Goal: Task Accomplishment & Management: Manage account settings

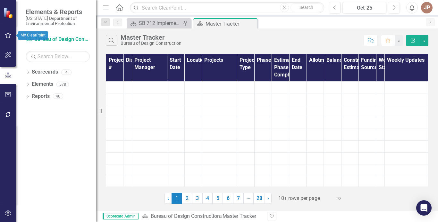
click at [7, 35] on icon "button" at bounding box center [8, 35] width 7 height 5
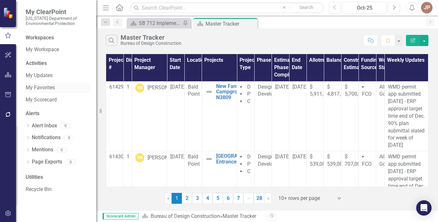
click at [48, 87] on link "My Favorites" at bounding box center [58, 87] width 64 height 7
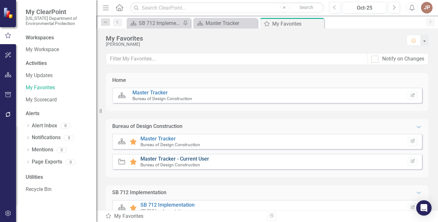
click at [163, 158] on link "Master Tracker - Current User" at bounding box center [174, 159] width 69 height 6
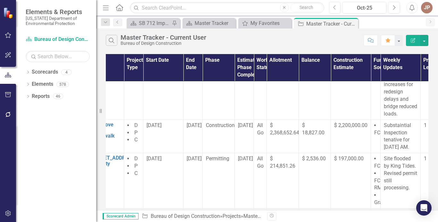
scroll to position [230, 78]
click at [225, 143] on td "Construction" at bounding box center [218, 136] width 32 height 33
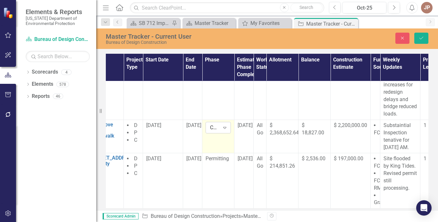
click at [225, 130] on icon "Expand" at bounding box center [224, 127] width 6 height 5
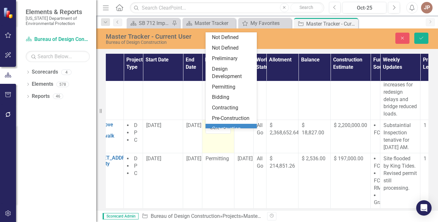
scroll to position [45, 0]
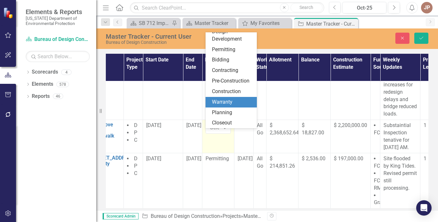
click at [225, 103] on div "Warranty" at bounding box center [232, 102] width 41 height 7
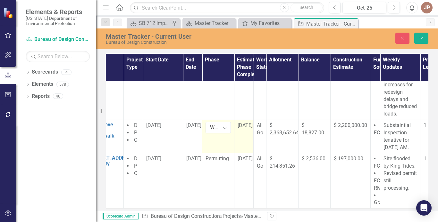
click at [248, 142] on td "[DATE]" at bounding box center [243, 136] width 19 height 33
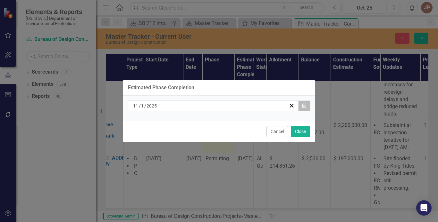
click at [304, 104] on icon "button" at bounding box center [304, 105] width 4 height 4
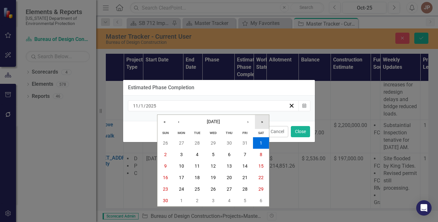
click at [264, 121] on button "»" at bounding box center [262, 122] width 14 height 14
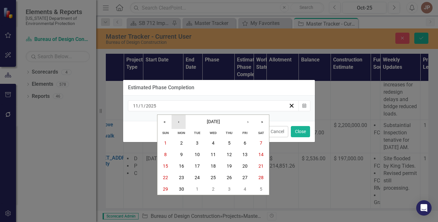
click at [179, 123] on button "‹" at bounding box center [178, 122] width 14 height 14
click at [214, 166] on abbr "14" at bounding box center [212, 166] width 5 height 5
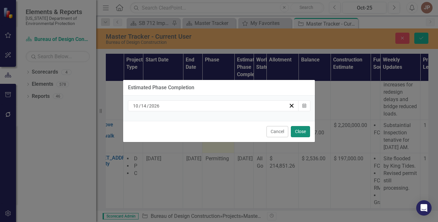
click at [300, 133] on button "Close" at bounding box center [300, 131] width 19 height 11
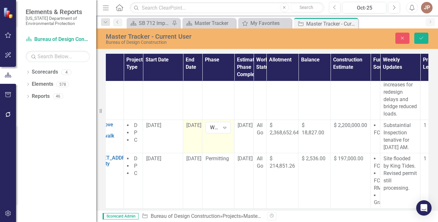
click at [192, 137] on td "[DATE]" at bounding box center [192, 136] width 19 height 33
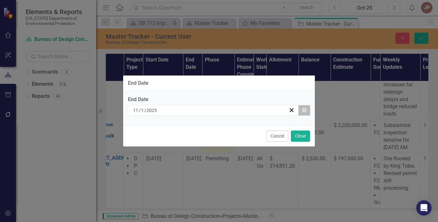
click at [304, 110] on icon "Calendar" at bounding box center [304, 110] width 4 height 4
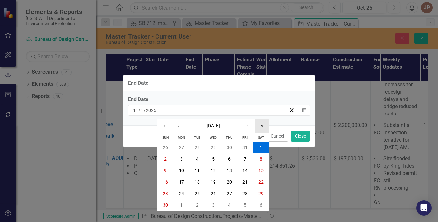
click at [262, 125] on button "»" at bounding box center [262, 126] width 14 height 14
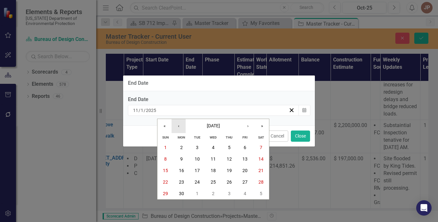
click at [178, 127] on button "‹" at bounding box center [178, 126] width 14 height 14
click at [213, 170] on abbr "14" at bounding box center [212, 170] width 5 height 5
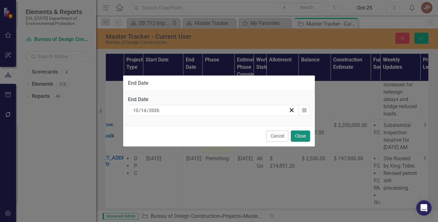
click at [301, 136] on button "Close" at bounding box center [300, 136] width 19 height 11
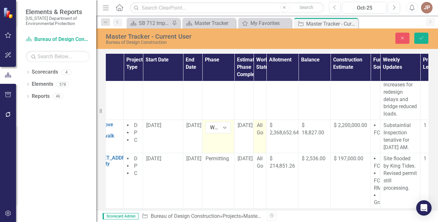
click at [259, 137] on div "All Go" at bounding box center [260, 129] width 6 height 15
click at [263, 131] on icon "Expand" at bounding box center [263, 128] width 6 height 5
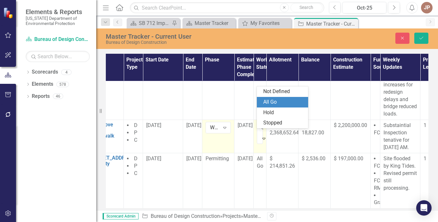
click at [268, 101] on div "All Go" at bounding box center [283, 102] width 41 height 7
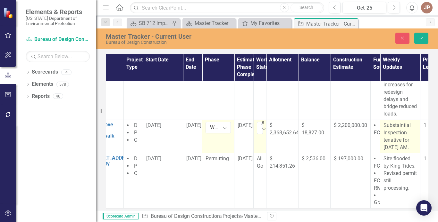
click at [413, 151] on p "Substaintial Inspection tenative for [DATE] AM." at bounding box center [399, 136] width 33 height 29
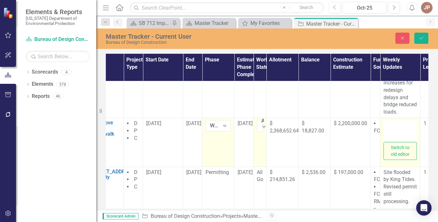
type textarea "<p>Substaintial Inspection tenative for [DATE] AM.</p>"
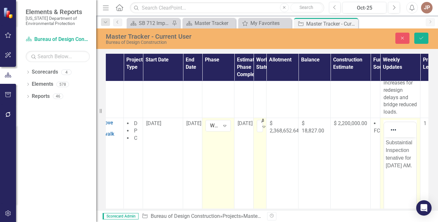
scroll to position [0, 0]
click at [413, 164] on p "Substaintial Inspection tenative for [DATE] AM." at bounding box center [399, 154] width 29 height 31
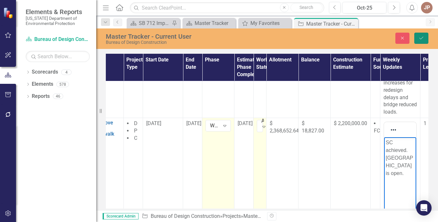
click at [420, 39] on icon "submit" at bounding box center [421, 38] width 4 height 3
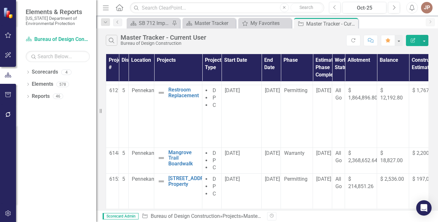
scroll to position [234, 0]
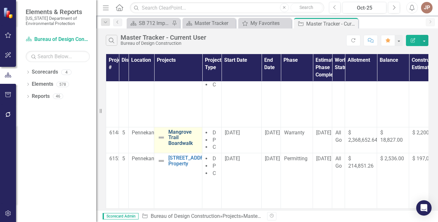
click at [176, 129] on link "Mangrove Trail Boardwalk" at bounding box center [183, 137] width 30 height 17
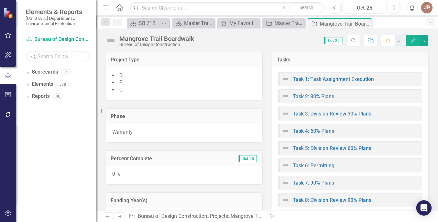
scroll to position [217, 0]
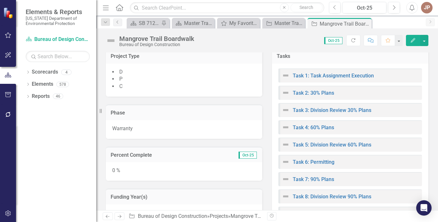
click at [118, 170] on div "0 %" at bounding box center [184, 171] width 156 height 19
click at [157, 163] on div "0 %" at bounding box center [184, 171] width 156 height 19
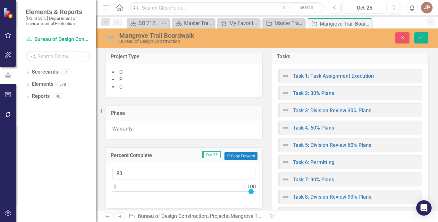
type input "100"
drag, startPoint x: 116, startPoint y: 192, endPoint x: 260, endPoint y: 189, distance: 143.8
click at [260, 189] on div "Percent Complete Oct-25 Copy Forward Copy Forward 100" at bounding box center [184, 173] width 166 height 69
click at [245, 154] on button "Copy Forward Copy Forward" at bounding box center [240, 156] width 33 height 8
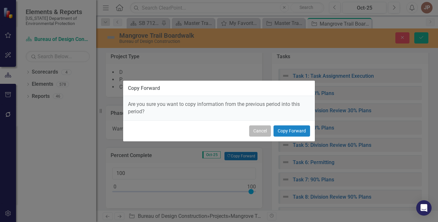
click at [263, 131] on button "Cancel" at bounding box center [260, 131] width 22 height 11
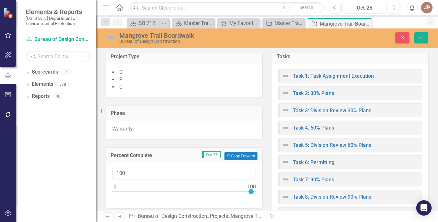
click at [184, 161] on div "Percent Complete Oct-25 Copy Forward Copy Forward" at bounding box center [184, 155] width 156 height 16
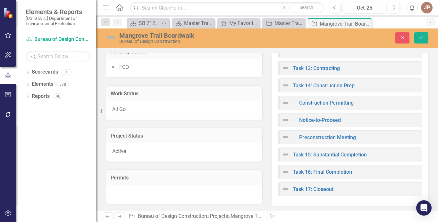
scroll to position [438, 0]
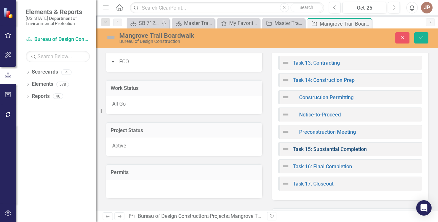
click at [343, 150] on link "Task 15: Substantial Completion" at bounding box center [329, 149] width 74 height 6
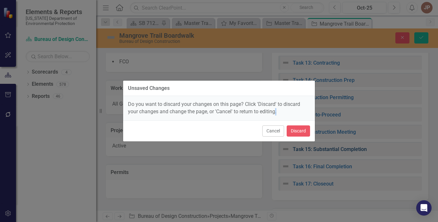
click at [343, 150] on div "Unsaved Changes Do you want to discard your changes on this page? Click 'Discar…" at bounding box center [219, 111] width 438 height 222
click at [275, 129] on button "Cancel" at bounding box center [273, 131] width 22 height 11
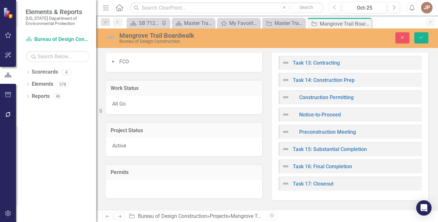
click at [148, 148] on div "Active" at bounding box center [184, 147] width 156 height 19
click at [248, 148] on icon at bounding box center [249, 149] width 3 height 2
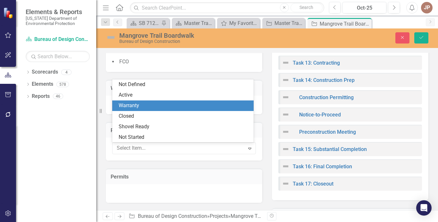
click at [153, 103] on div "Warranty" at bounding box center [184, 105] width 131 height 7
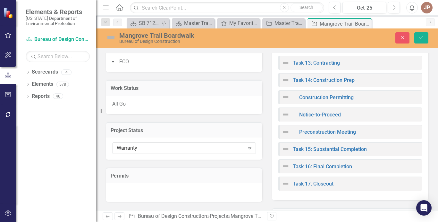
click at [181, 105] on div "All Go" at bounding box center [184, 105] width 156 height 19
click at [248, 107] on icon "Expand" at bounding box center [249, 106] width 6 height 5
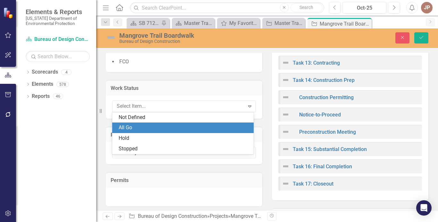
click at [225, 86] on h3 "Work Status" at bounding box center [184, 89] width 147 height 6
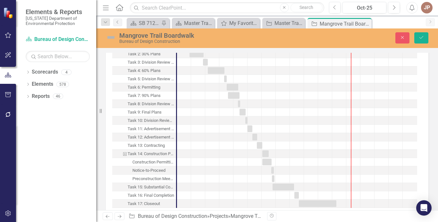
scroll to position [711, 0]
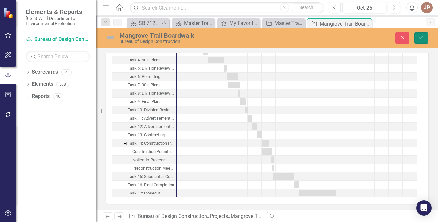
click at [419, 37] on icon "Save" at bounding box center [421, 37] width 6 height 4
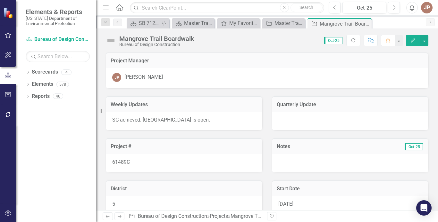
click at [414, 40] on icon "button" at bounding box center [412, 40] width 4 height 4
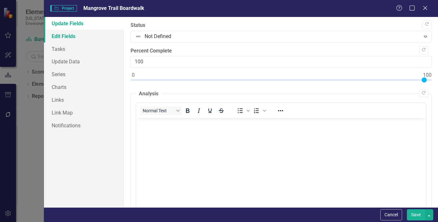
scroll to position [0, 0]
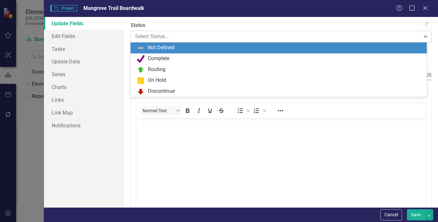
click at [422, 36] on icon "Expand" at bounding box center [425, 36] width 6 height 5
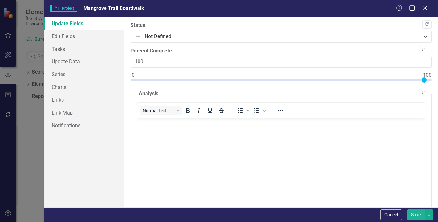
click at [231, 24] on label "Status" at bounding box center [280, 25] width 301 height 7
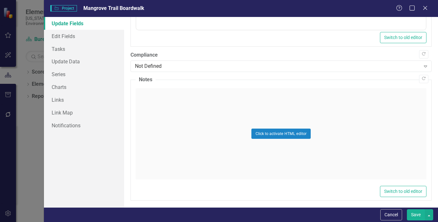
scroll to position [365, 0]
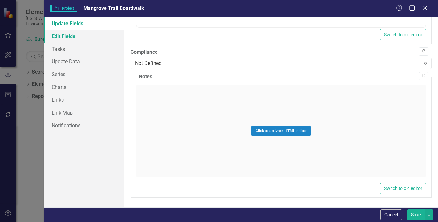
click at [64, 37] on link "Edit Fields" at bounding box center [84, 36] width 80 height 13
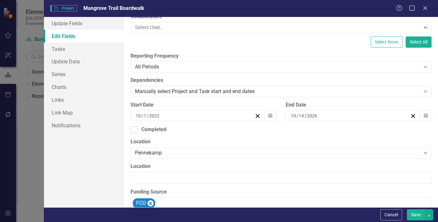
scroll to position [0, 0]
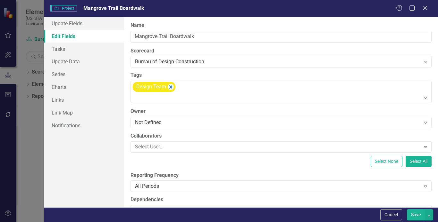
click at [425, 23] on label "Name" at bounding box center [280, 25] width 301 height 7
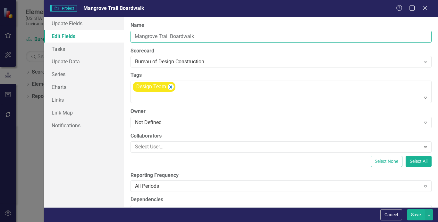
click at [425, 31] on input "Mangrove Trail Boardwalk" at bounding box center [280, 37] width 301 height 12
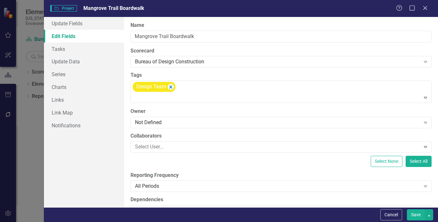
click at [425, 23] on label "Name" at bounding box center [280, 25] width 301 height 7
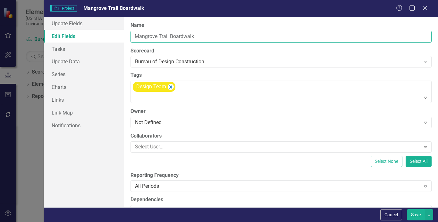
click at [425, 31] on input "Mangrove Trail Boardwalk" at bounding box center [280, 37] width 301 height 12
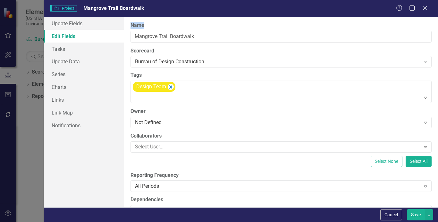
click at [425, 23] on label "Name" at bounding box center [280, 25] width 301 height 7
click at [425, 31] on input "Mangrove Trail Boardwalk" at bounding box center [280, 37] width 301 height 12
click at [425, 23] on label "Name" at bounding box center [280, 25] width 301 height 7
click at [425, 31] on input "Mangrove Trail Boardwalk" at bounding box center [280, 37] width 301 height 12
click at [423, 21] on div "ClearPoint Can Do More! How ClearPoint Can Help Close Enterprise plans can auto…" at bounding box center [281, 112] width 314 height 191
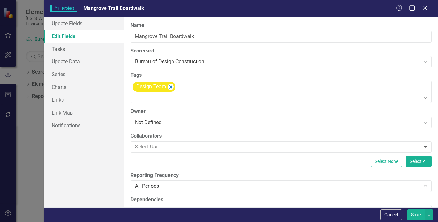
click at [430, 31] on div "ClearPoint Can Do More! How ClearPoint Can Help Close Enterprise plans can auto…" at bounding box center [281, 112] width 314 height 191
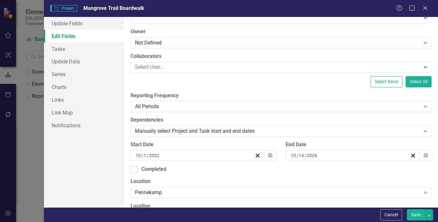
scroll to position [100, 0]
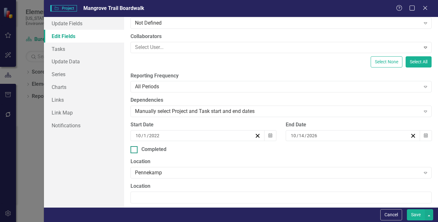
click at [135, 150] on div at bounding box center [133, 149] width 7 height 7
click at [135, 150] on input "Completed" at bounding box center [132, 148] width 4 height 4
checkbox input "true"
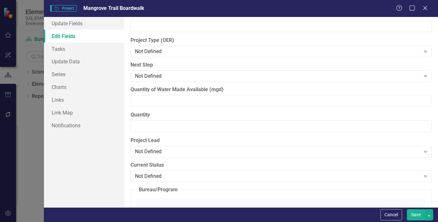
scroll to position [500, 0]
click at [422, 74] on icon "Expand" at bounding box center [425, 75] width 6 height 5
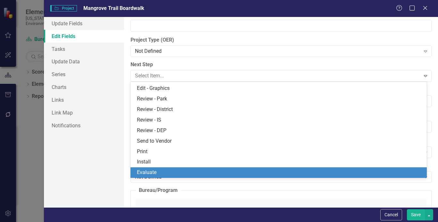
scroll to position [667, 0]
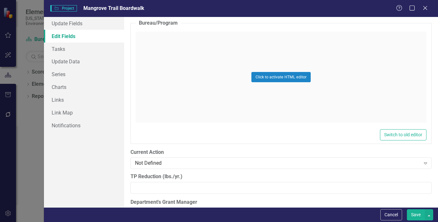
click at [432, 50] on div "ClearPoint Can Do More! How ClearPoint Can Help Close Enterprise plans can auto…" at bounding box center [281, 112] width 314 height 191
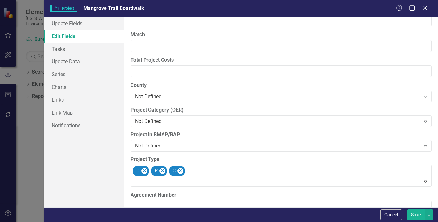
scroll to position [1299, 0]
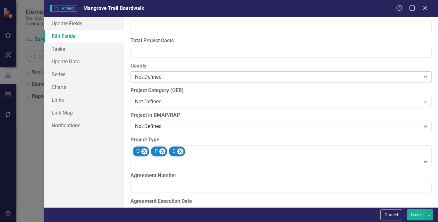
click at [422, 78] on icon "Expand" at bounding box center [425, 77] width 6 height 5
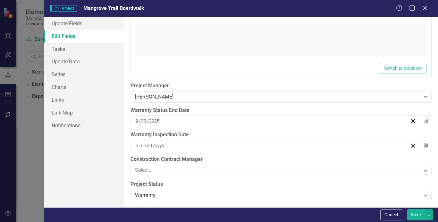
scroll to position [2019, 0]
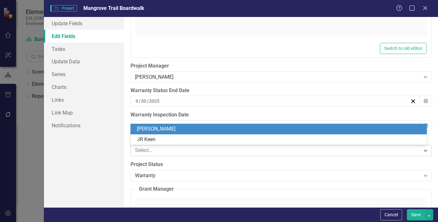
click at [422, 150] on icon "Expand" at bounding box center [425, 150] width 6 height 5
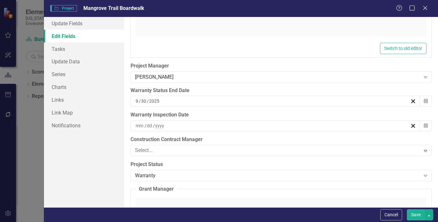
click at [432, 147] on div "ClearPoint Can Do More! How ClearPoint Can Help Close Enterprise plans can auto…" at bounding box center [281, 112] width 314 height 191
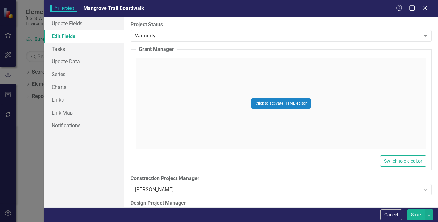
scroll to position [2299, 0]
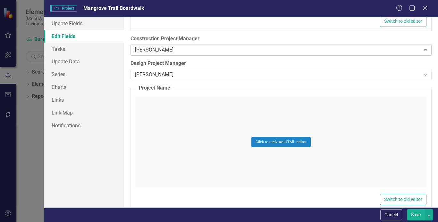
click at [423, 49] on icon at bounding box center [424, 50] width 3 height 2
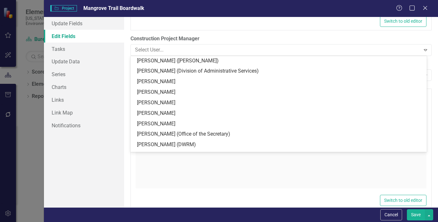
scroll to position [2582, 0]
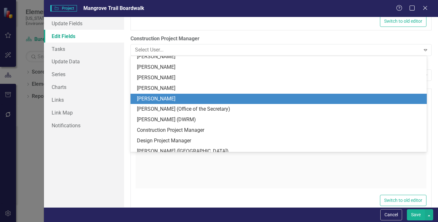
click at [177, 100] on div "[PERSON_NAME]" at bounding box center [280, 98] width 286 height 7
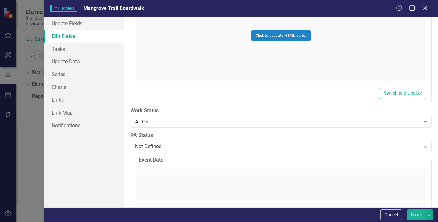
scroll to position [2799, 0]
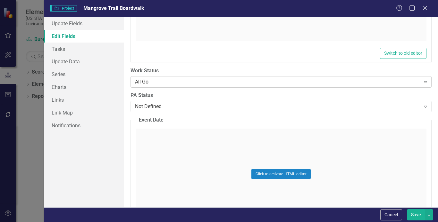
click at [422, 80] on icon "Expand" at bounding box center [425, 81] width 6 height 5
click at [429, 84] on div "ClearPoint Can Do More! How ClearPoint Can Help Close Enterprise plans can auto…" at bounding box center [281, 112] width 314 height 191
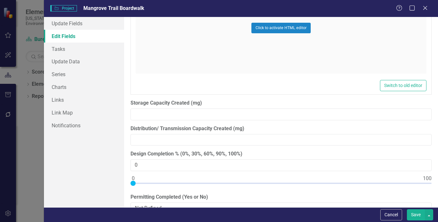
scroll to position [6837, 0]
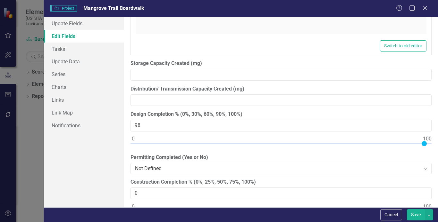
type input "100"
drag, startPoint x: 134, startPoint y: 143, endPoint x: 437, endPoint y: 139, distance: 303.7
click at [437, 139] on div "ClearPoint Can Do More! How ClearPoint Can Help Close Enterprise plans can auto…" at bounding box center [281, 112] width 314 height 191
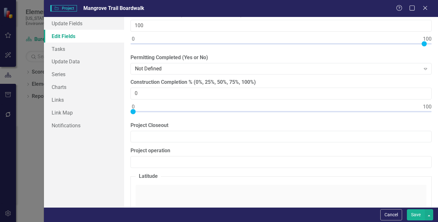
scroll to position [6937, 0]
type input "100"
drag, startPoint x: 131, startPoint y: 111, endPoint x: 435, endPoint y: 100, distance: 304.5
click at [435, 100] on div "ClearPoint Can Do More! How ClearPoint Can Help Close Enterprise plans can auto…" at bounding box center [281, 112] width 314 height 191
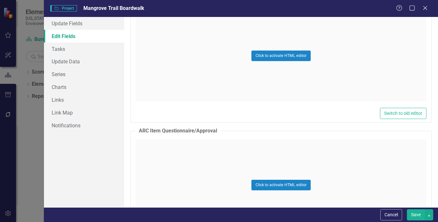
scroll to position [11595, 0]
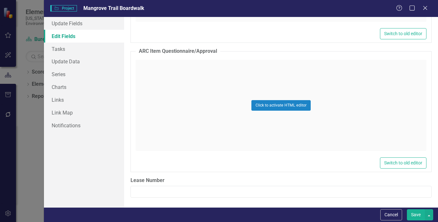
click at [415, 217] on button "Save" at bounding box center [416, 214] width 18 height 11
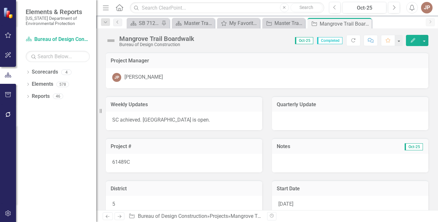
click at [415, 41] on icon "Edit" at bounding box center [413, 40] width 6 height 4
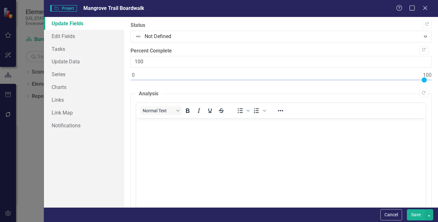
scroll to position [0, 0]
click at [62, 50] on link "Tasks" at bounding box center [84, 49] width 80 height 13
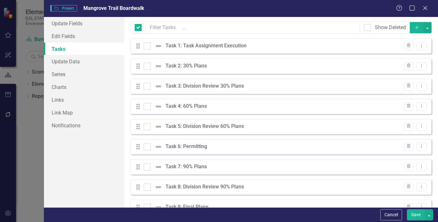
checkbox input "false"
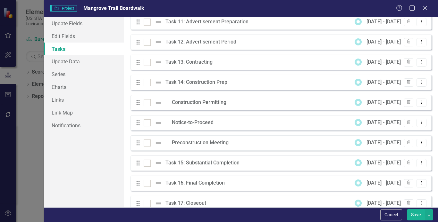
scroll to position [231, 0]
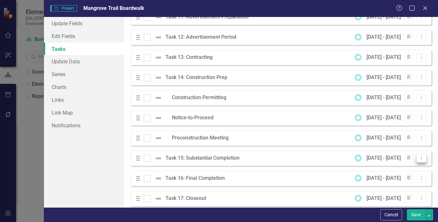
click at [421, 158] on icon at bounding box center [421, 158] width 1 height 3
click at [393, 169] on link "Edit Edit Task" at bounding box center [395, 169] width 51 height 12
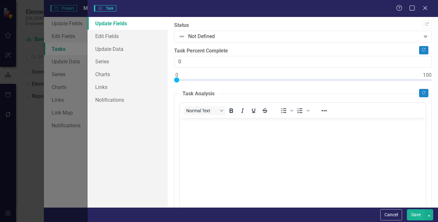
scroll to position [0, 0]
type input "100"
drag, startPoint x: 177, startPoint y: 79, endPoint x: 437, endPoint y: 73, distance: 259.9
click at [437, 73] on div ""Update" fields in ClearPoint are the fields that change from reporting period …" at bounding box center [303, 112] width 270 height 191
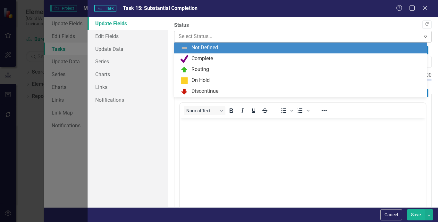
click at [423, 36] on icon at bounding box center [424, 37] width 3 height 2
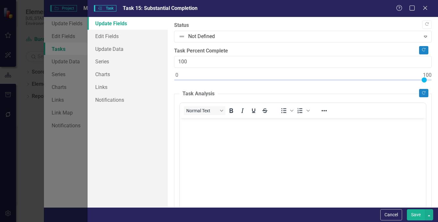
click at [365, 22] on label "Status" at bounding box center [302, 25] width 257 height 7
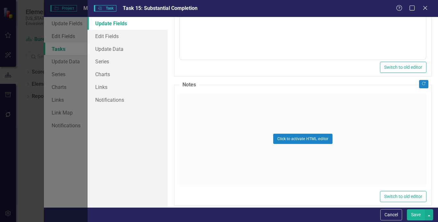
scroll to position [340, 0]
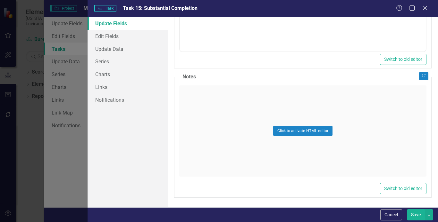
click at [417, 216] on button "Save" at bounding box center [416, 214] width 18 height 11
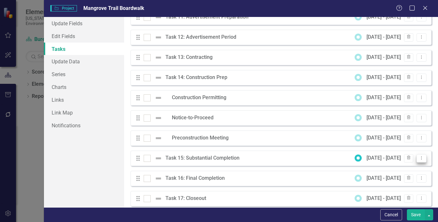
click at [421, 158] on icon at bounding box center [421, 158] width 1 height 3
click at [388, 169] on link "Edit Edit Task" at bounding box center [395, 169] width 51 height 12
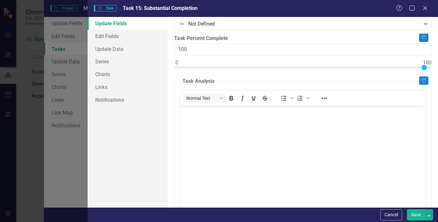
scroll to position [0, 0]
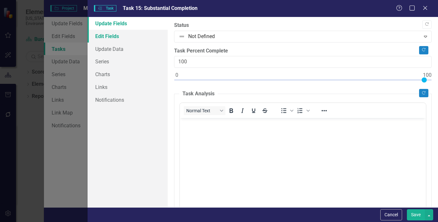
click at [105, 37] on link "Edit Fields" at bounding box center [127, 36] width 80 height 13
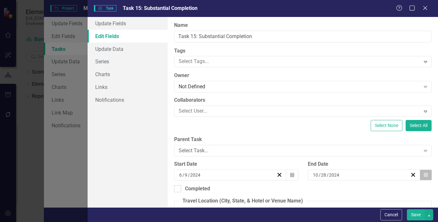
click at [423, 176] on icon "button" at bounding box center [425, 175] width 4 height 4
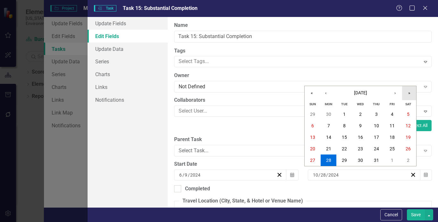
click at [408, 93] on button "»" at bounding box center [409, 93] width 14 height 14
click at [344, 137] on abbr "14" at bounding box center [343, 137] width 5 height 5
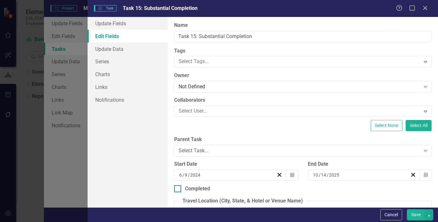
click at [177, 190] on input "Completed" at bounding box center [176, 187] width 4 height 4
checkbox input "true"
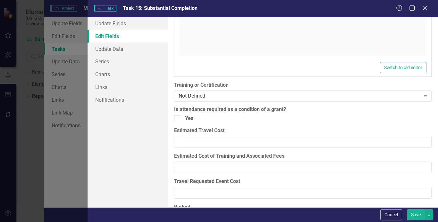
scroll to position [1035, 0]
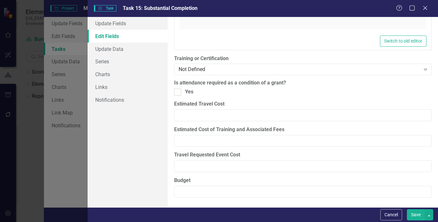
click at [411, 214] on button "Save" at bounding box center [416, 214] width 18 height 11
